Goal: Find specific page/section: Find specific page/section

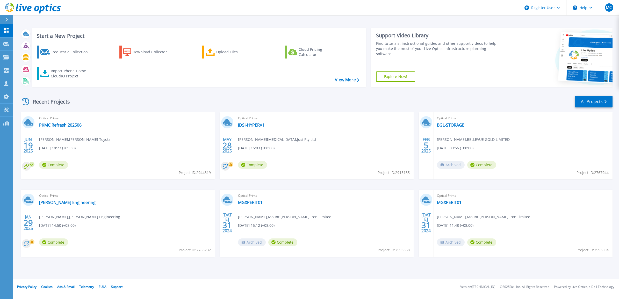
click at [365, 95] on div "Recent Projects All Projects" at bounding box center [316, 101] width 592 height 13
click at [16, 27] on p "Dashboard" at bounding box center [22, 30] width 19 height 13
click at [352, 79] on link "View More" at bounding box center [347, 79] width 24 height 5
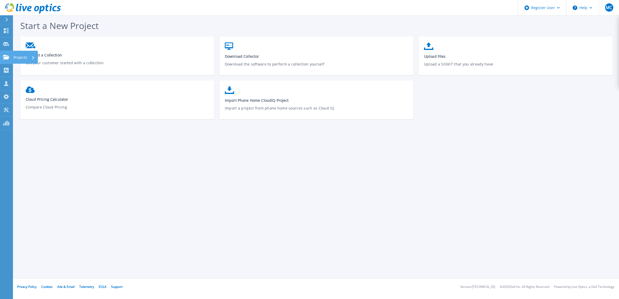
click at [13, 55] on div "Projects" at bounding box center [25, 57] width 25 height 13
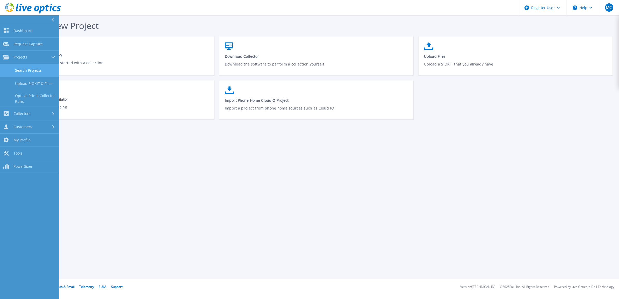
click at [37, 72] on link "Search Projects" at bounding box center [29, 70] width 59 height 13
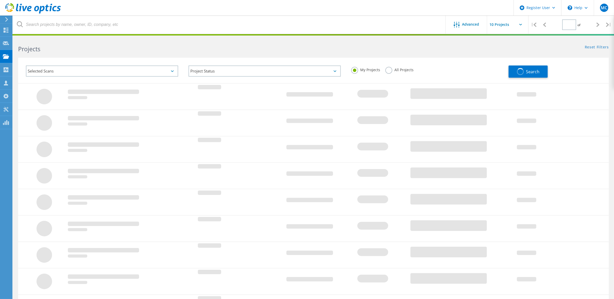
type input "1"
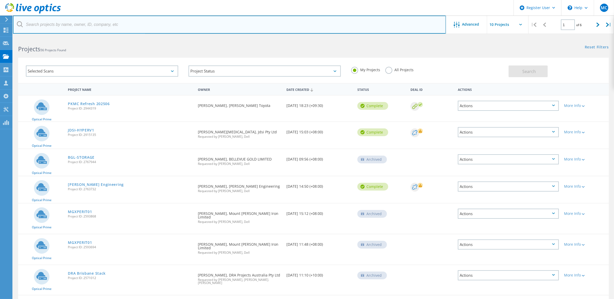
click at [74, 25] on input "text" at bounding box center [229, 25] width 433 height 18
type input "Small Business"
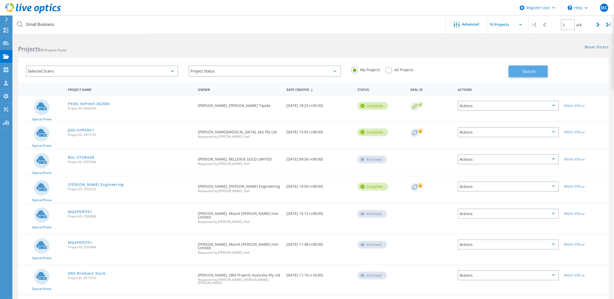
click at [519, 73] on button "Search" at bounding box center [528, 72] width 39 height 12
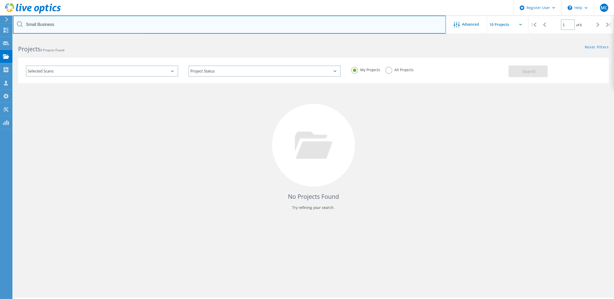
drag, startPoint x: 94, startPoint y: 24, endPoint x: -90, endPoint y: 21, distance: 184.4
click at [0, 21] on html "Register User \n Help Explore Helpful Articles Contact Support MC Dell User [PE…" at bounding box center [307, 156] width 614 height 313
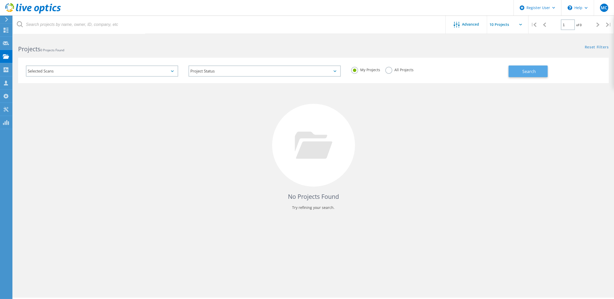
click at [517, 71] on button "Search" at bounding box center [528, 72] width 39 height 12
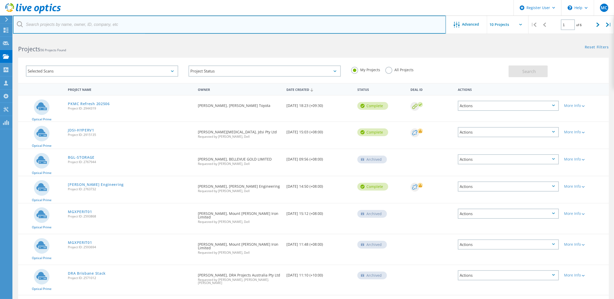
click at [87, 29] on input "text" at bounding box center [229, 25] width 433 height 18
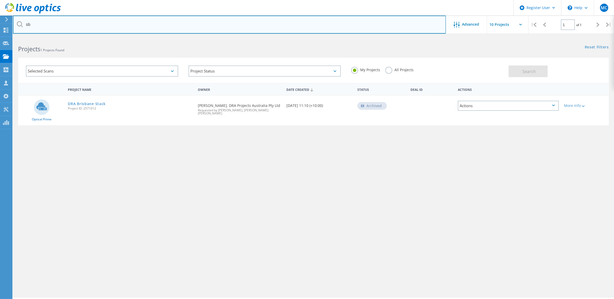
drag, startPoint x: 33, startPoint y: 26, endPoint x: 110, endPoint y: 128, distance: 128.3
click at [7, 38] on div "Register User \n Help Explore Helpful Articles Contact Support MC Dell User Mar…" at bounding box center [307, 176] width 614 height 276
type input "s"
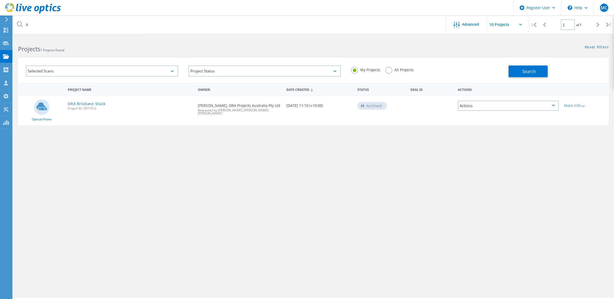
click at [147, 172] on div "Project Name Owner Date Created Status Deal Id Actions Optical Prime DRA Brisba…" at bounding box center [313, 150] width 591 height 135
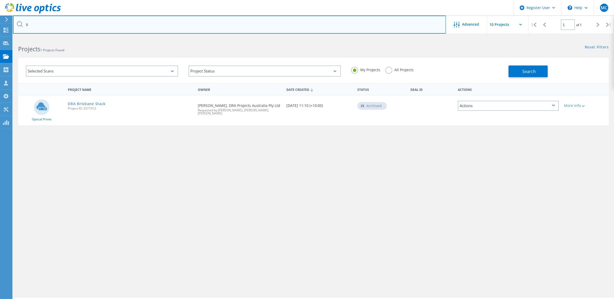
click at [51, 25] on input "s" at bounding box center [229, 25] width 433 height 18
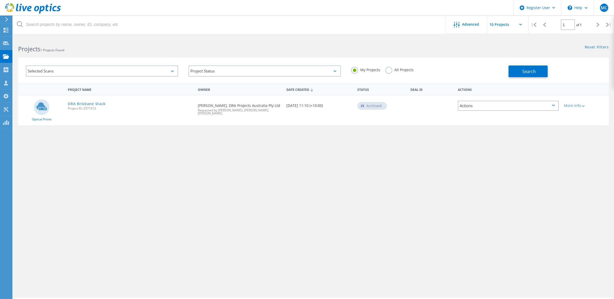
click at [70, 52] on h2 "Projects 1 Projects Found" at bounding box center [163, 49] width 290 height 9
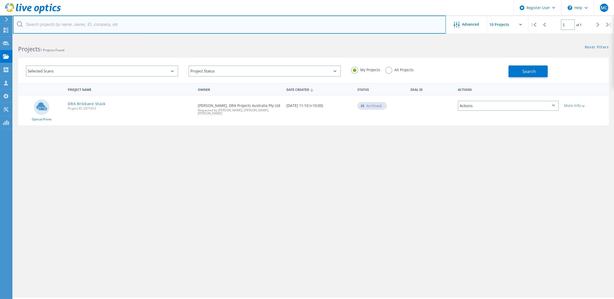
click at [122, 26] on input "text" at bounding box center [229, 25] width 433 height 18
paste input "Michael.Studte@smallbusiness.wa.gov.au"
type input "Michael.Studte@smallbusiness.wa.gov.au"
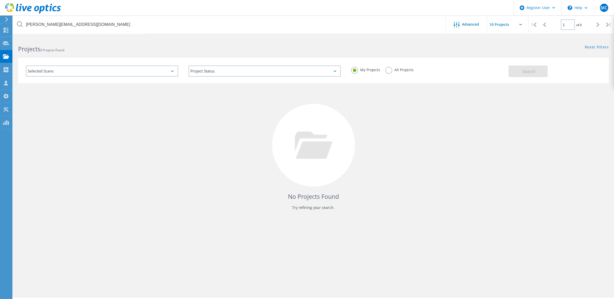
click at [166, 172] on div "No Projects Found Try refining your search." at bounding box center [313, 150] width 591 height 134
click at [426, 231] on div "Michael.Studte@smallbusiness.wa.gov.au Advanced | 1 of 0 | Email Address Projec…" at bounding box center [313, 168] width 601 height 260
click at [386, 177] on div "No Projects Found Try refining your search." at bounding box center [313, 150] width 591 height 134
click at [459, 191] on div "No Projects Found Try refining your search." at bounding box center [313, 150] width 591 height 134
